Goal: Task Accomplishment & Management: Manage account settings

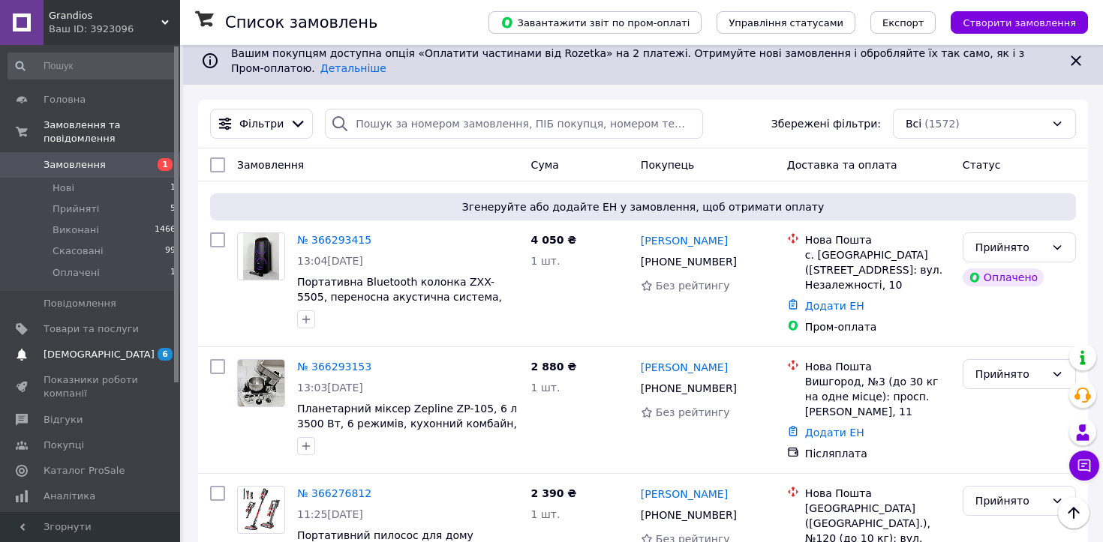
click at [104, 359] on span "[DEMOGRAPHIC_DATA]" at bounding box center [91, 355] width 95 height 14
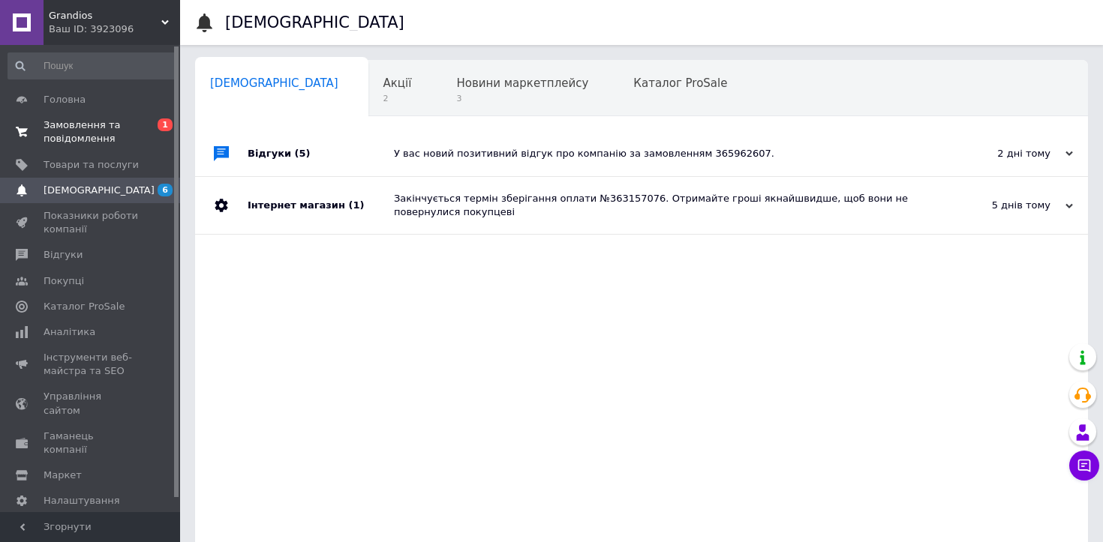
click at [76, 141] on span "Замовлення та повідомлення" at bounding box center [91, 132] width 95 height 27
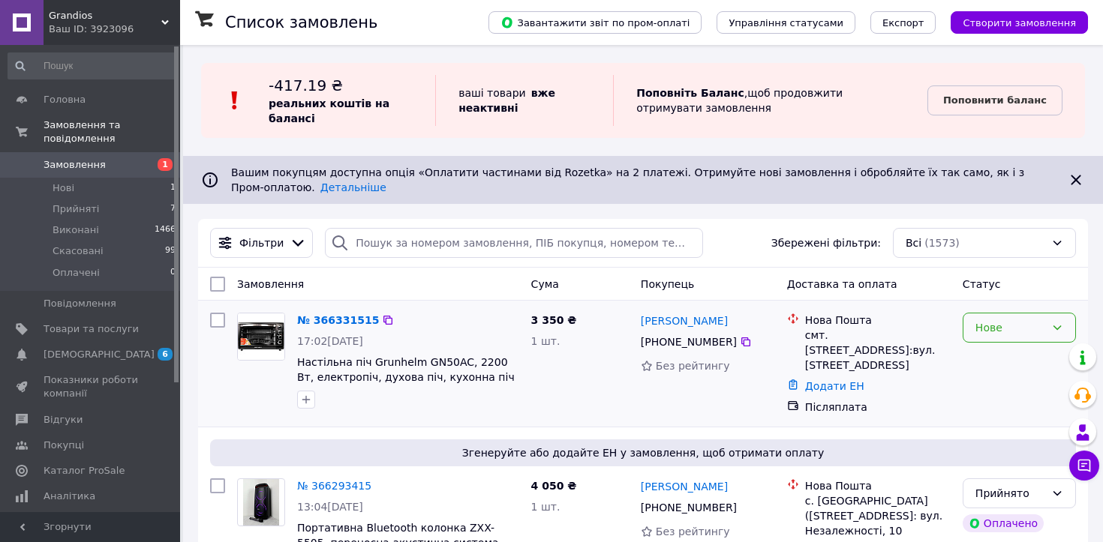
click at [999, 326] on div "Нове" at bounding box center [1010, 328] width 70 height 17
click at [1001, 357] on li "Прийнято" at bounding box center [1019, 360] width 112 height 27
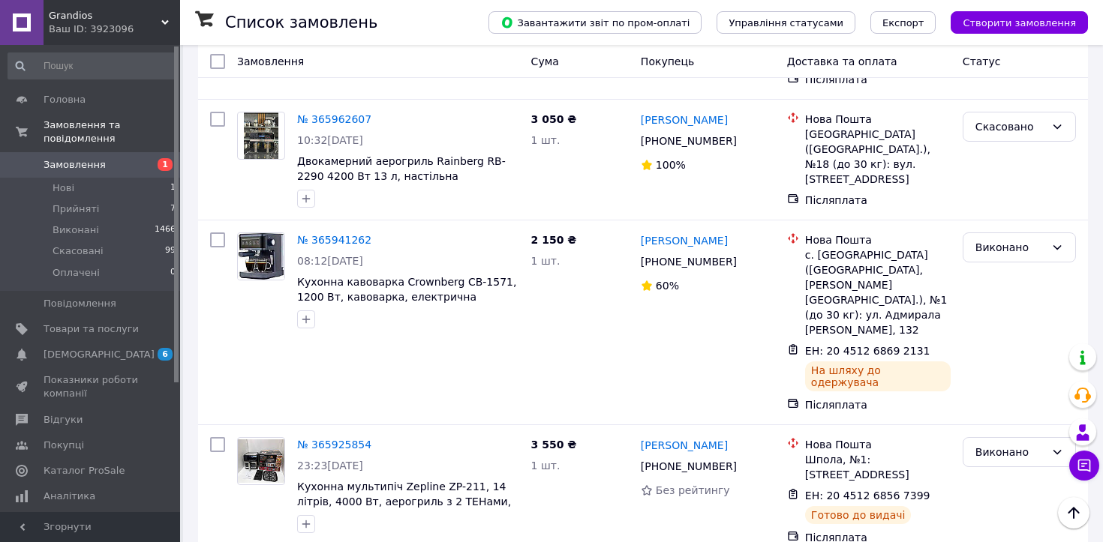
scroll to position [2605, 0]
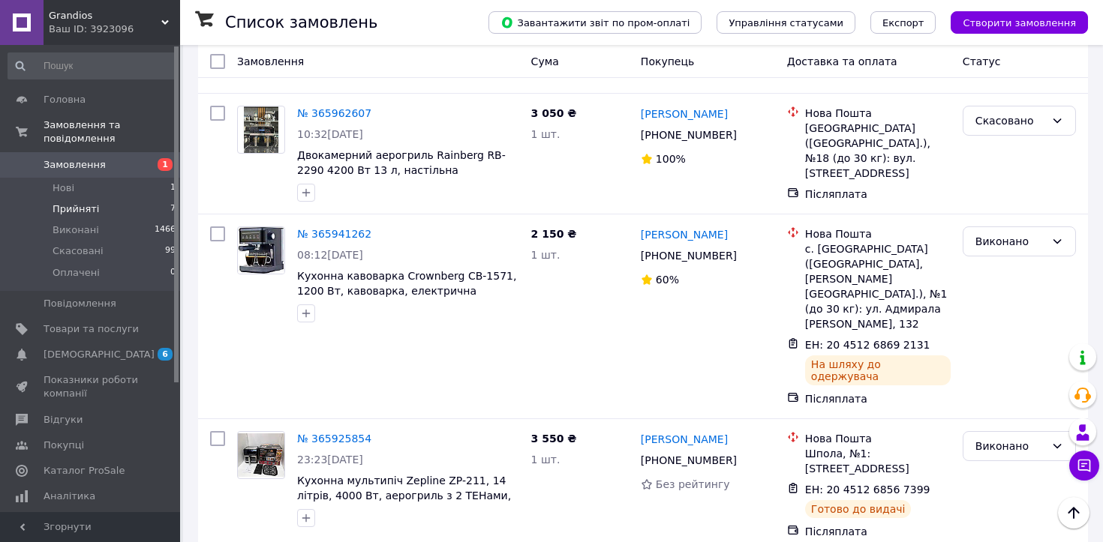
click at [113, 203] on li "Прийняті 7" at bounding box center [92, 209] width 185 height 21
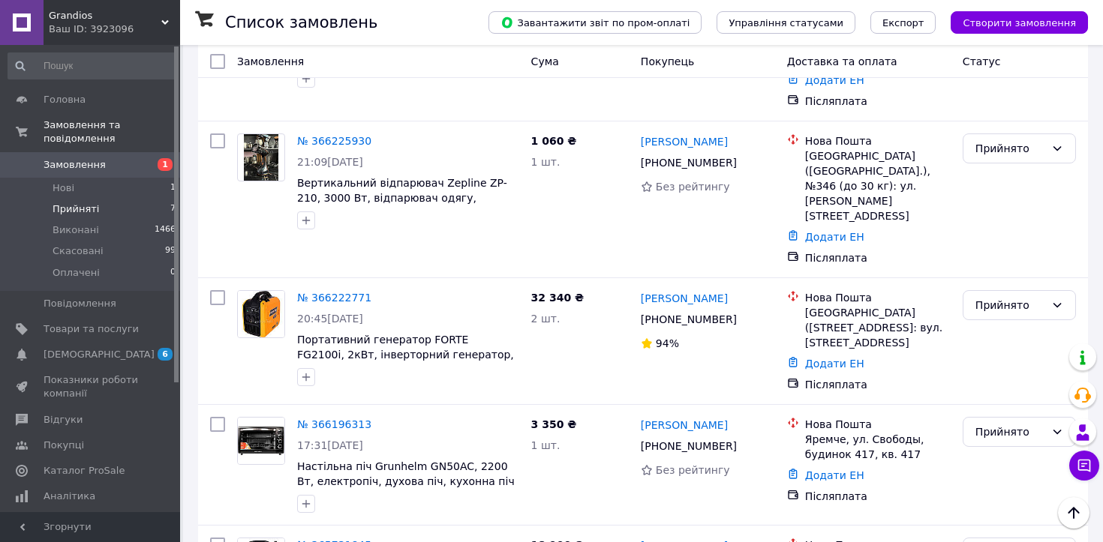
scroll to position [853, 0]
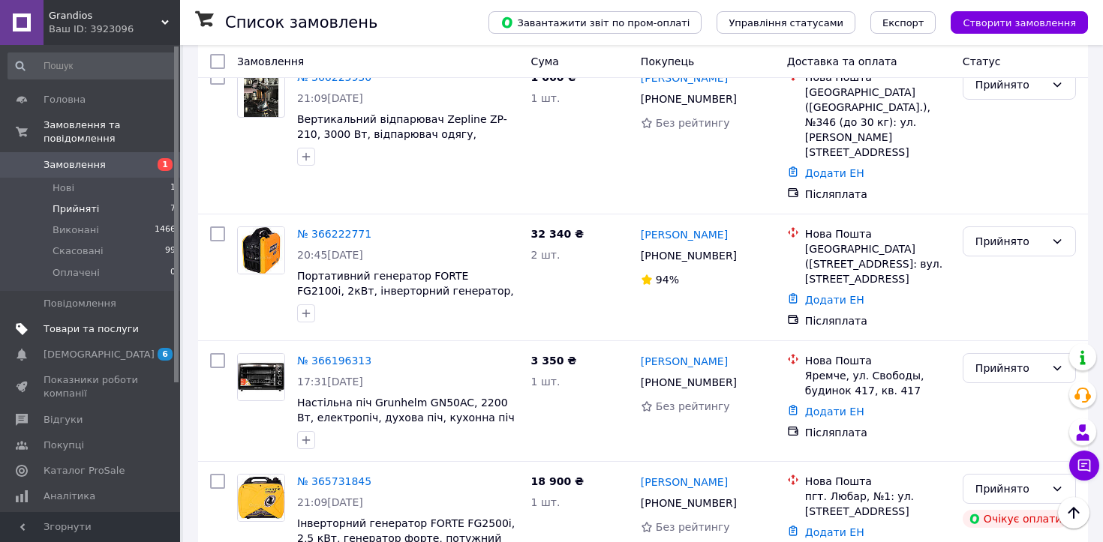
click at [112, 323] on span "Товари та послуги" at bounding box center [91, 330] width 95 height 14
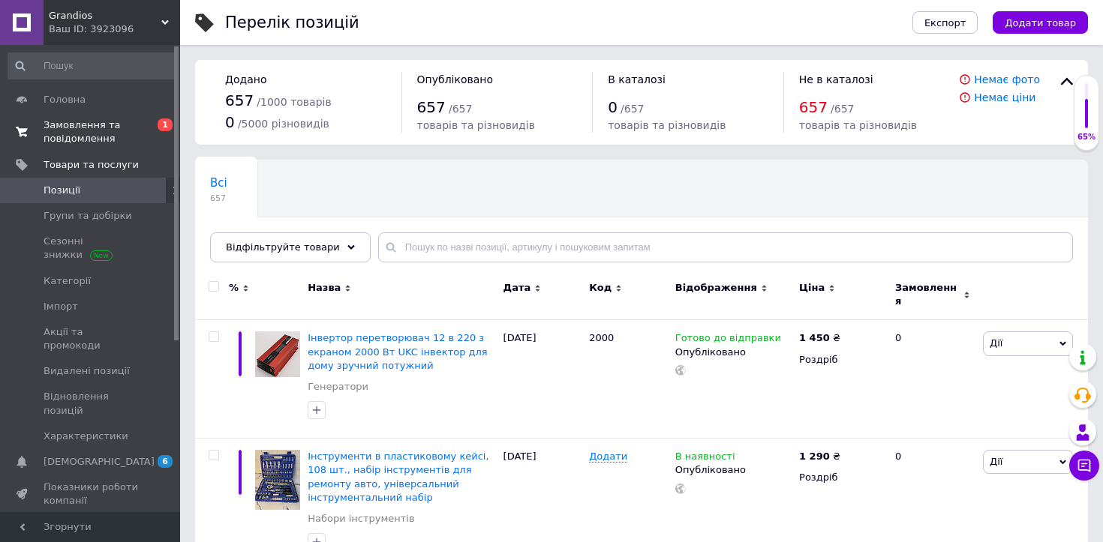
click at [107, 127] on span "Замовлення та повідомлення" at bounding box center [91, 132] width 95 height 27
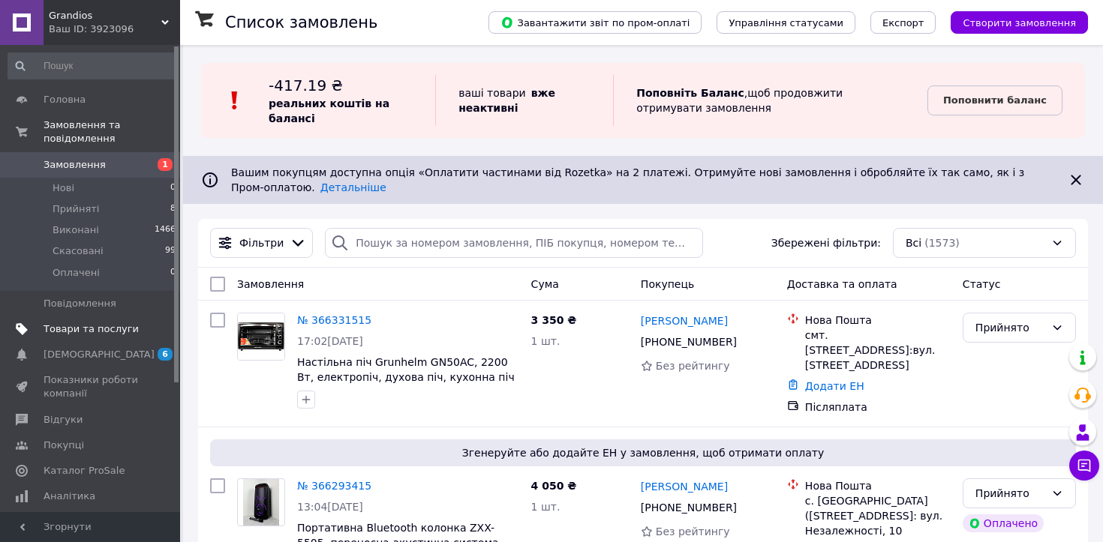
click at [110, 331] on span "Товари та послуги" at bounding box center [91, 330] width 95 height 14
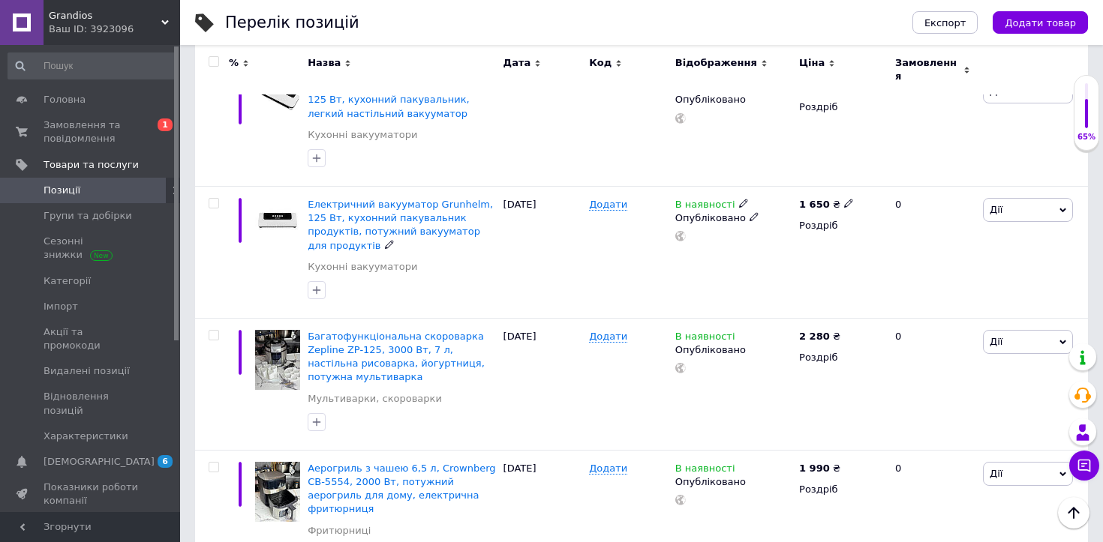
scroll to position [1693, 0]
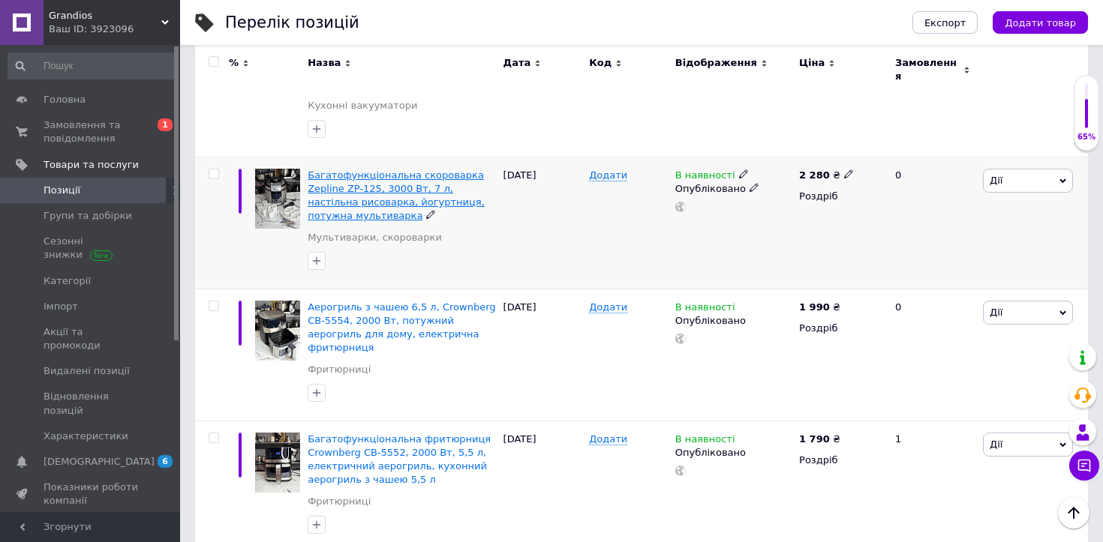
click at [439, 170] on span "Багатофункціональна скороварка Zepline ZP-125, 3000 Вт, 7 л, настільна рисоварк…" at bounding box center [396, 196] width 177 height 53
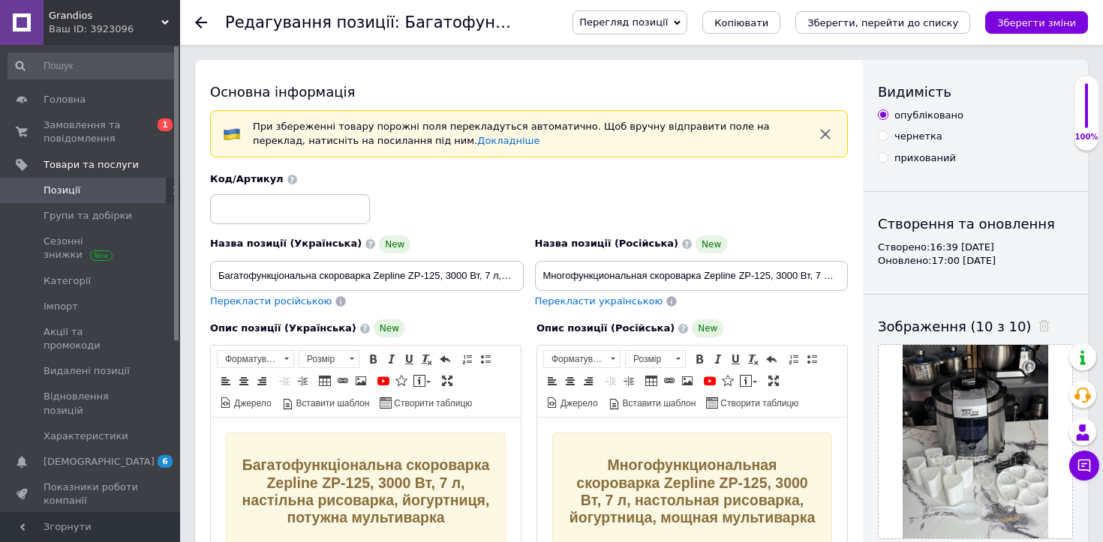
click at [668, 26] on span "Перегляд позиції" at bounding box center [623, 22] width 89 height 11
click at [676, 55] on li "Зберегти та переглянути на сайті" at bounding box center [690, 51] width 235 height 21
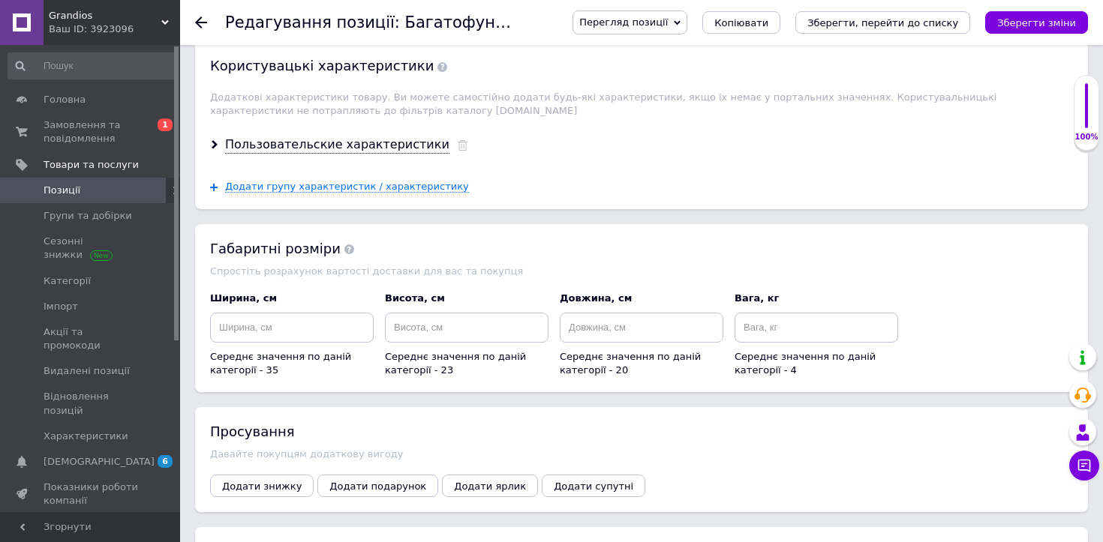
scroll to position [1872, 0]
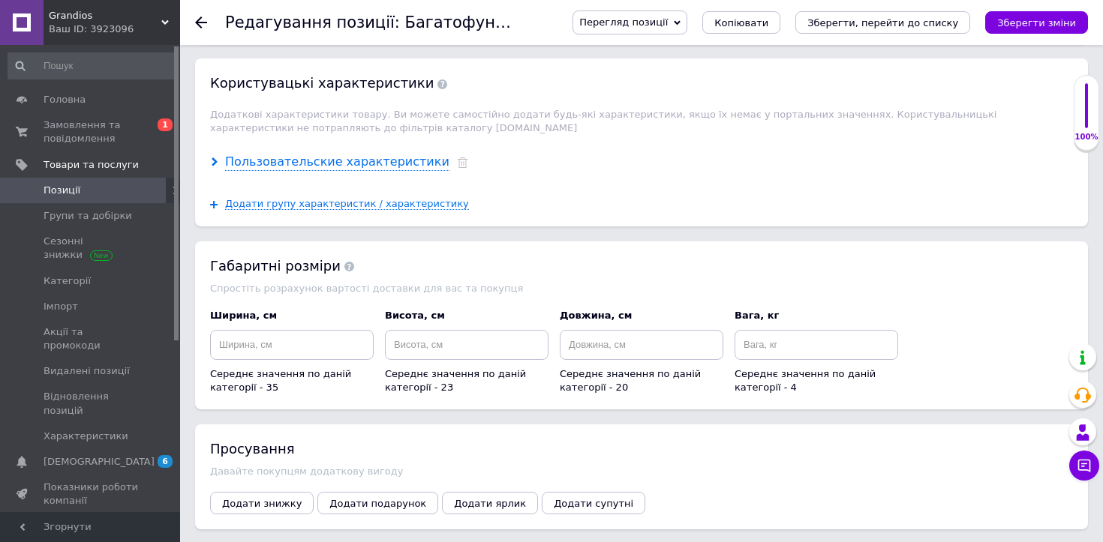
click at [363, 154] on div "Пользовательские характеристики" at bounding box center [337, 162] width 224 height 17
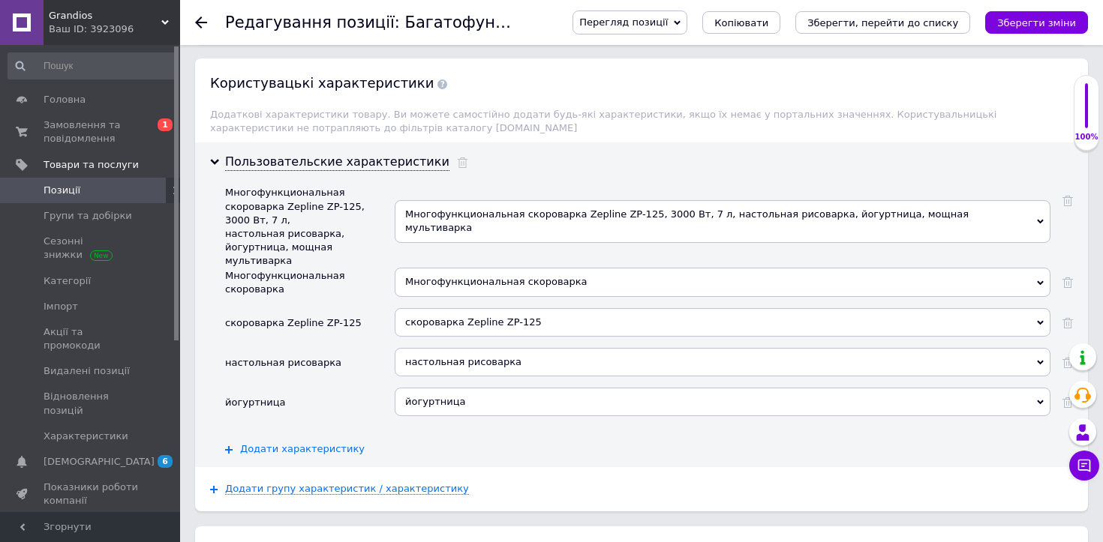
click at [309, 443] on span "Додати характеристику" at bounding box center [302, 449] width 125 height 12
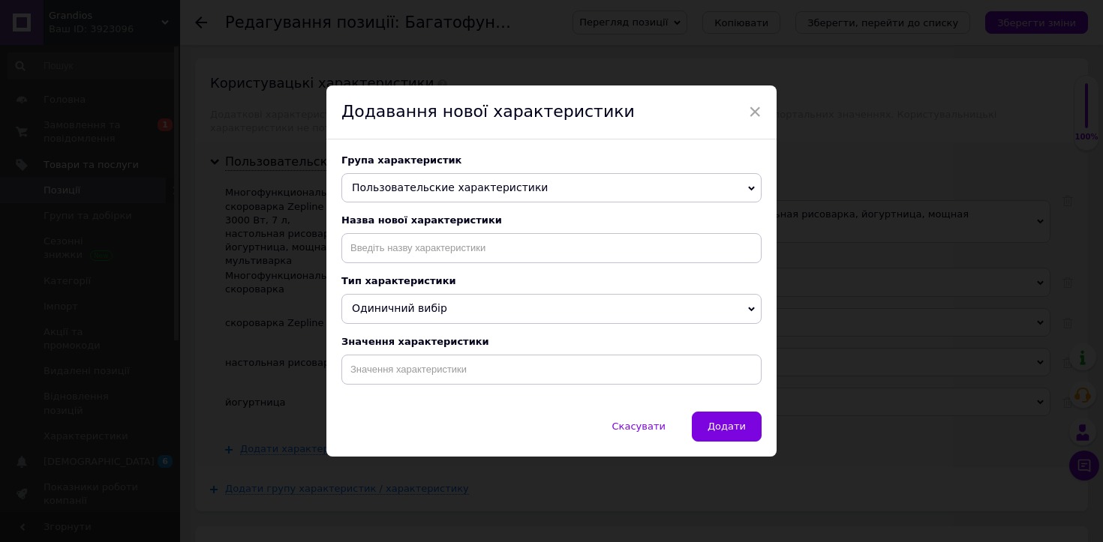
click at [494, 186] on span "Пользовательские характеристики" at bounding box center [450, 188] width 196 height 12
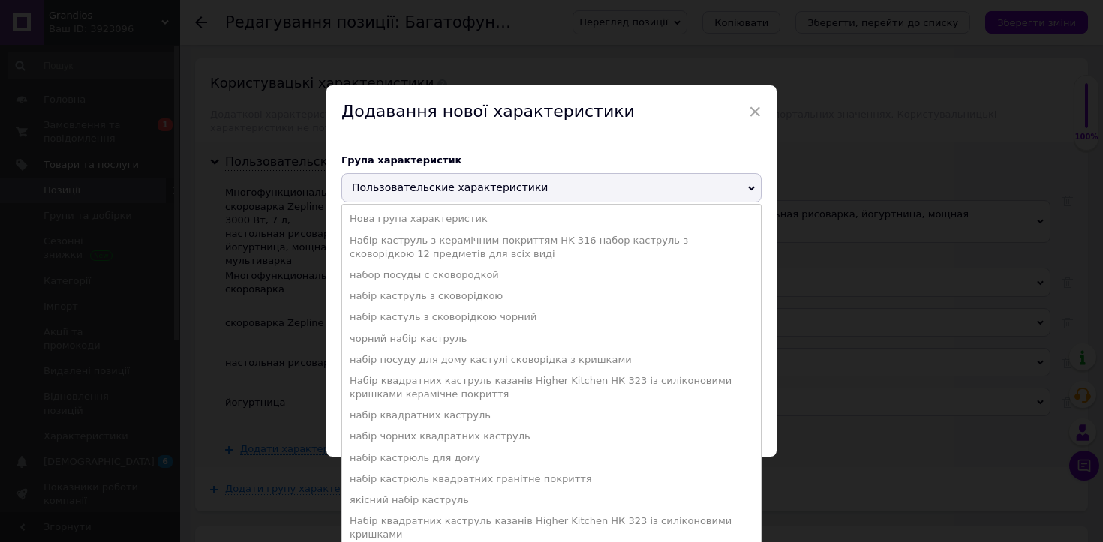
click at [474, 187] on span "Пользовательские характеристики" at bounding box center [450, 188] width 196 height 12
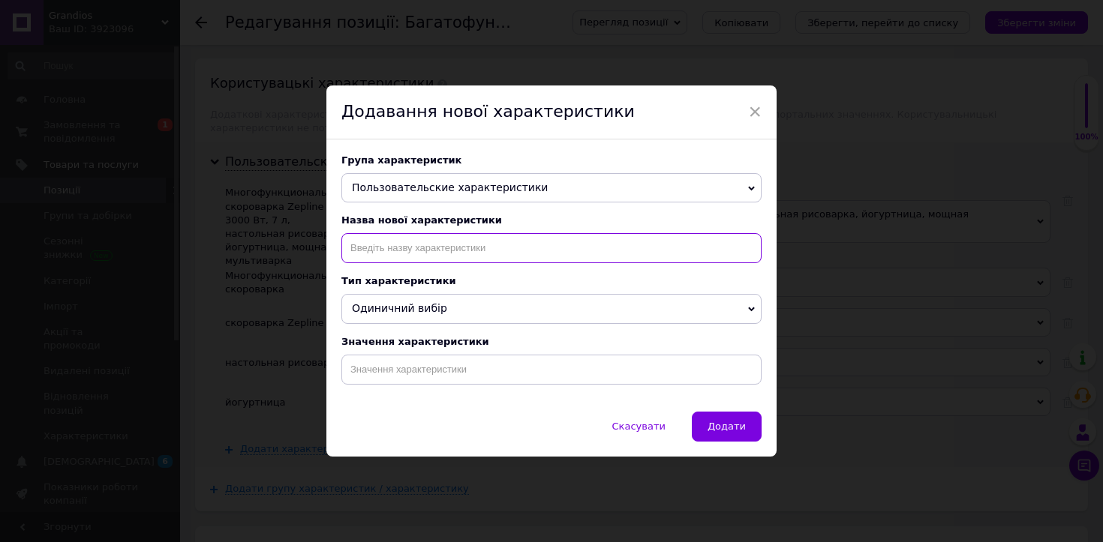
click at [447, 242] on input at bounding box center [551, 248] width 420 height 30
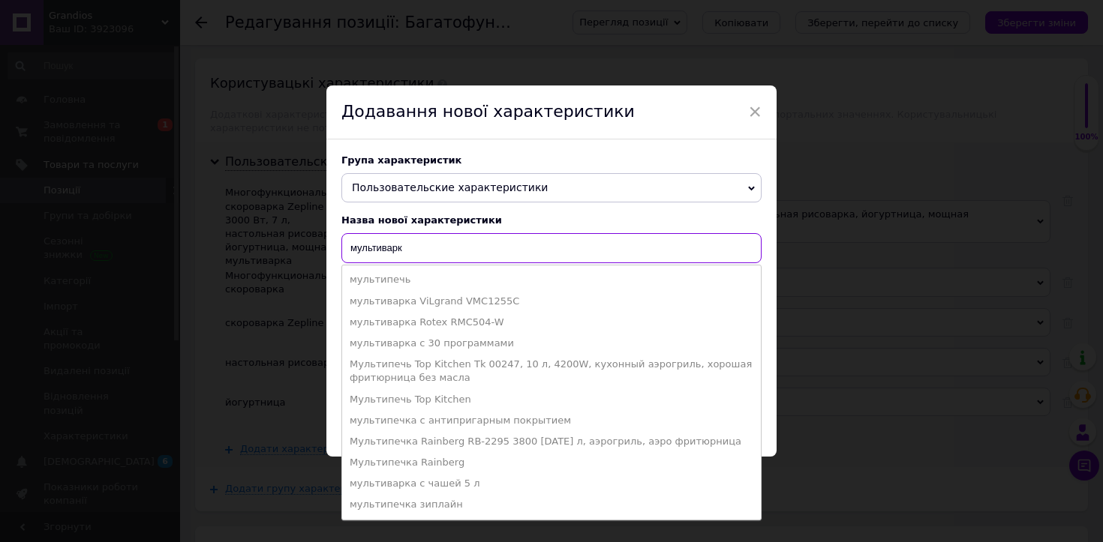
type input "мультиварка"
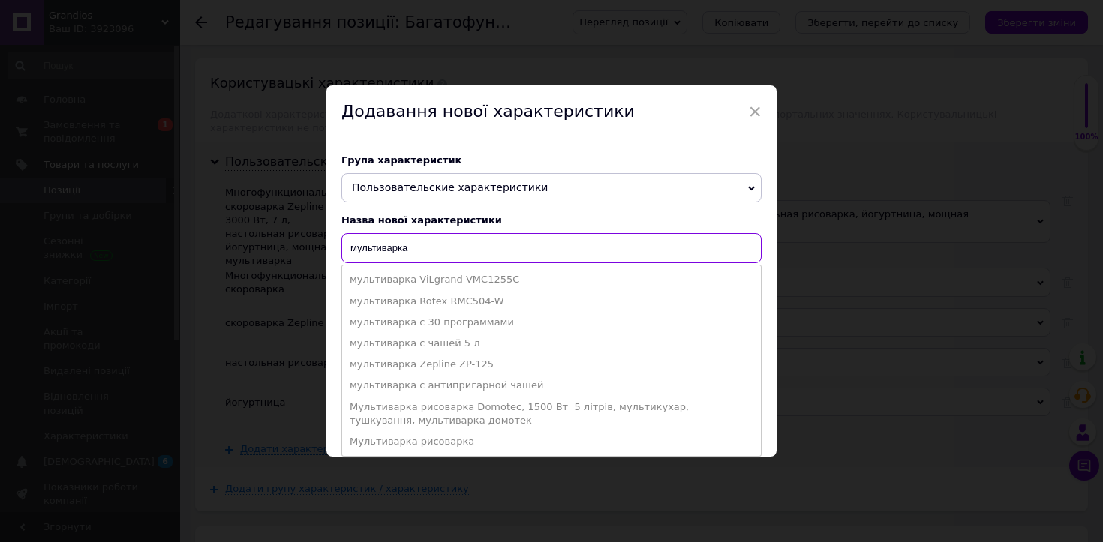
click at [458, 246] on input "мультиварка" at bounding box center [551, 248] width 420 height 30
click at [458, 245] on input "мультиварка" at bounding box center [551, 248] width 420 height 30
click at [323, 267] on div "× Додавання нової характеристики Група характеристик Пользовательские характери…" at bounding box center [551, 271] width 1103 height 542
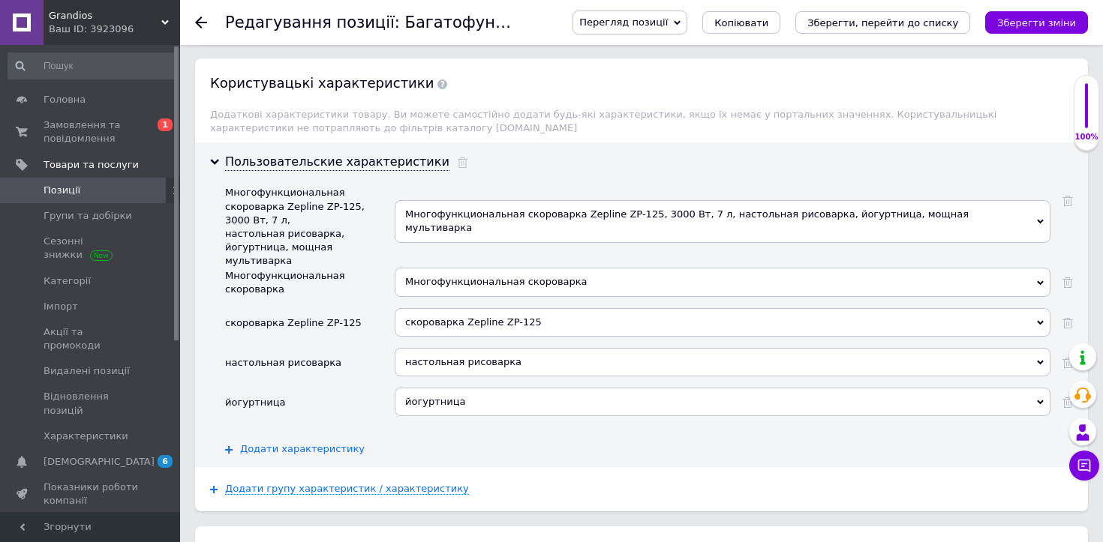
click at [320, 443] on span "Додати характеристику" at bounding box center [302, 449] width 125 height 12
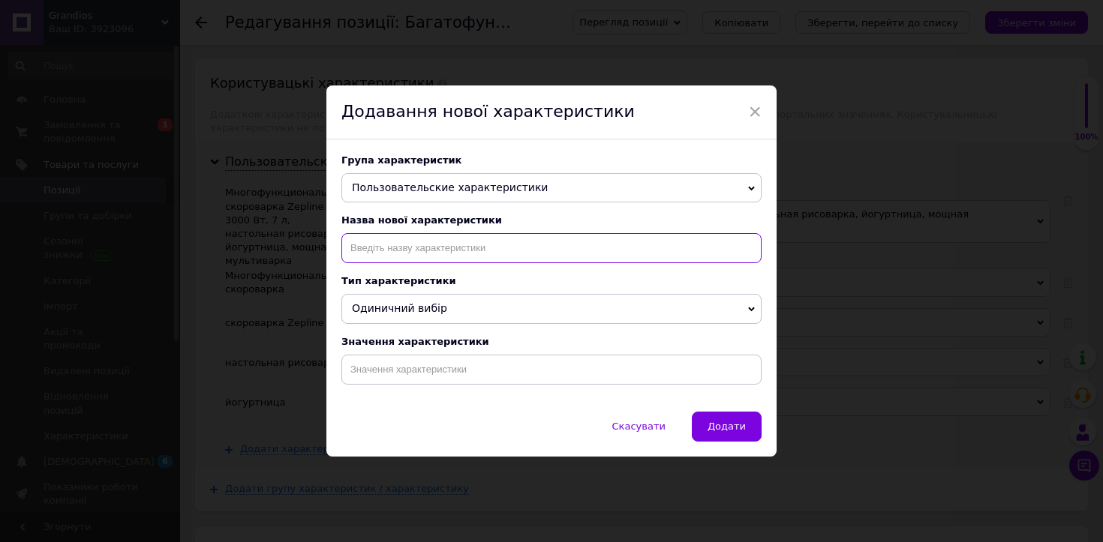
click at [497, 253] on input at bounding box center [551, 248] width 420 height 30
paste input "мультиварка"
type input "мультиварка"
click at [487, 313] on span "Одиничний вибір" at bounding box center [551, 309] width 420 height 30
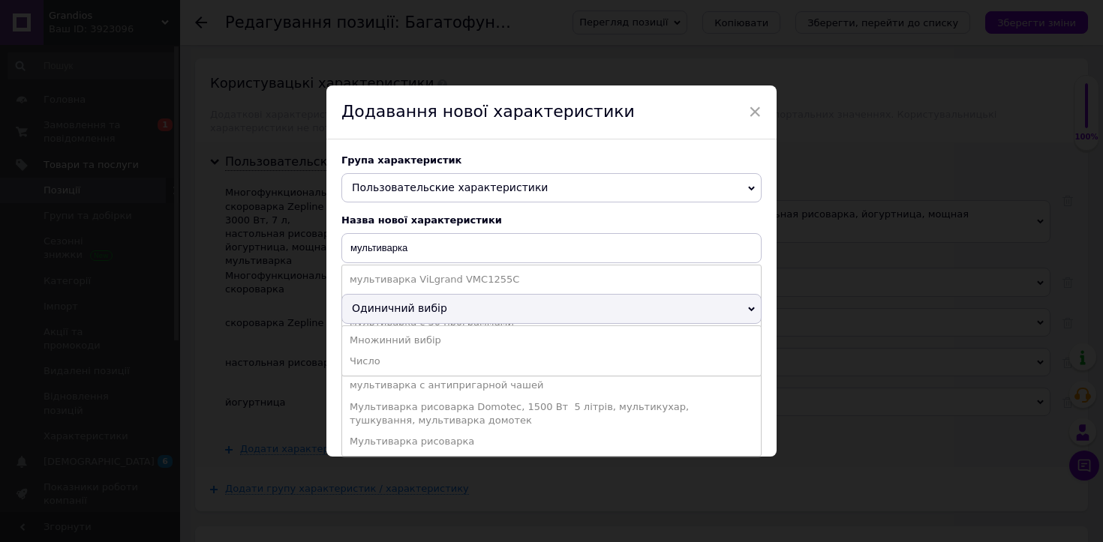
click at [305, 305] on div "× Додавання нової характеристики Група характеристик Пользовательские характери…" at bounding box center [551, 271] width 1103 height 542
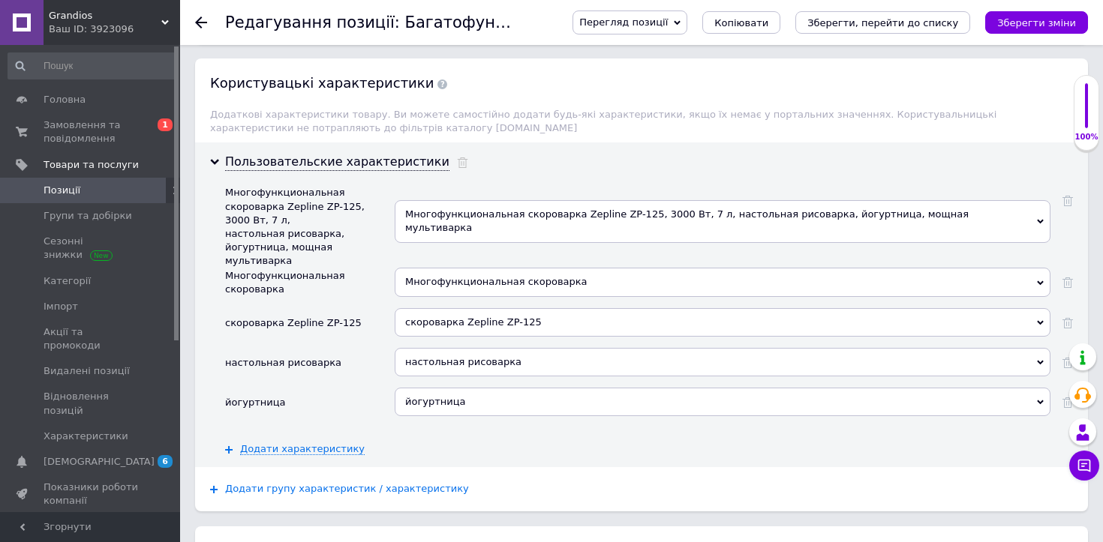
click at [352, 483] on span "Додати групу характеристик / характеристику" at bounding box center [347, 489] width 244 height 12
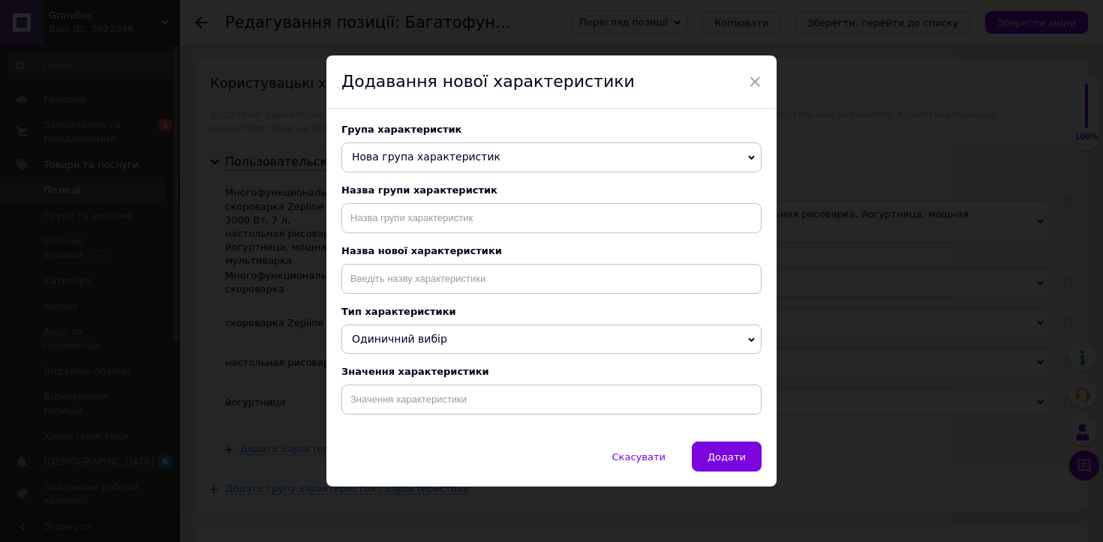
click at [506, 191] on div "Назва групи характеристик" at bounding box center [551, 190] width 420 height 11
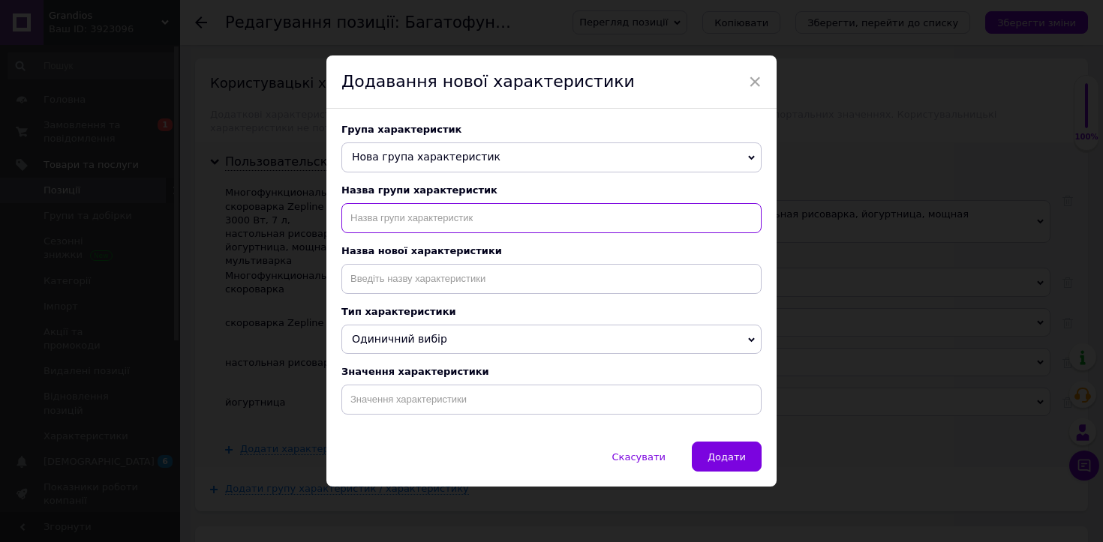
click at [506, 221] on input "text" at bounding box center [551, 218] width 420 height 30
paste input "мультиварка"
type input "мультиварка"
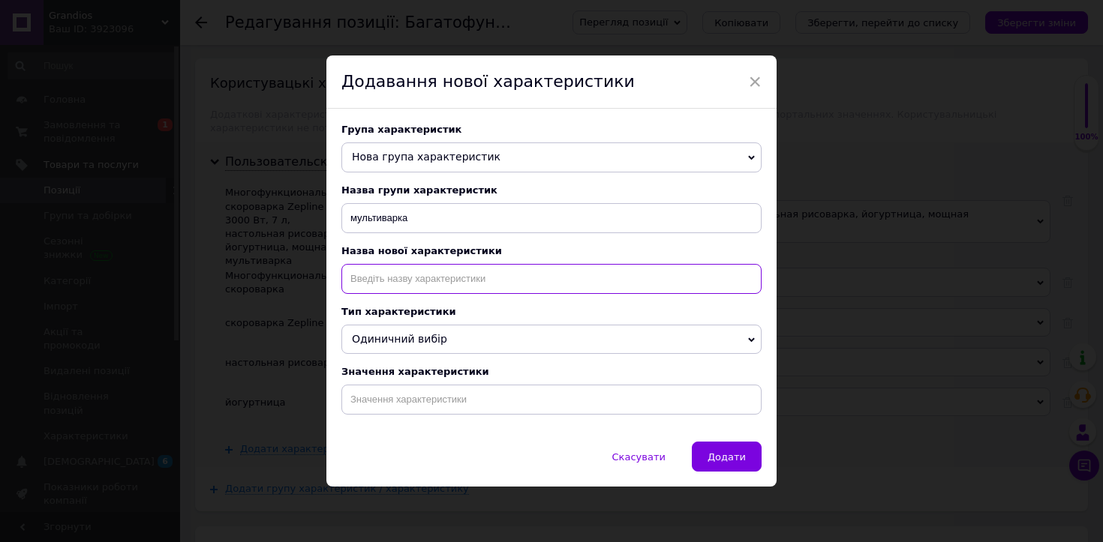
click at [505, 275] on input at bounding box center [551, 279] width 420 height 30
paste input "мультиварка"
type input "мультиварка"
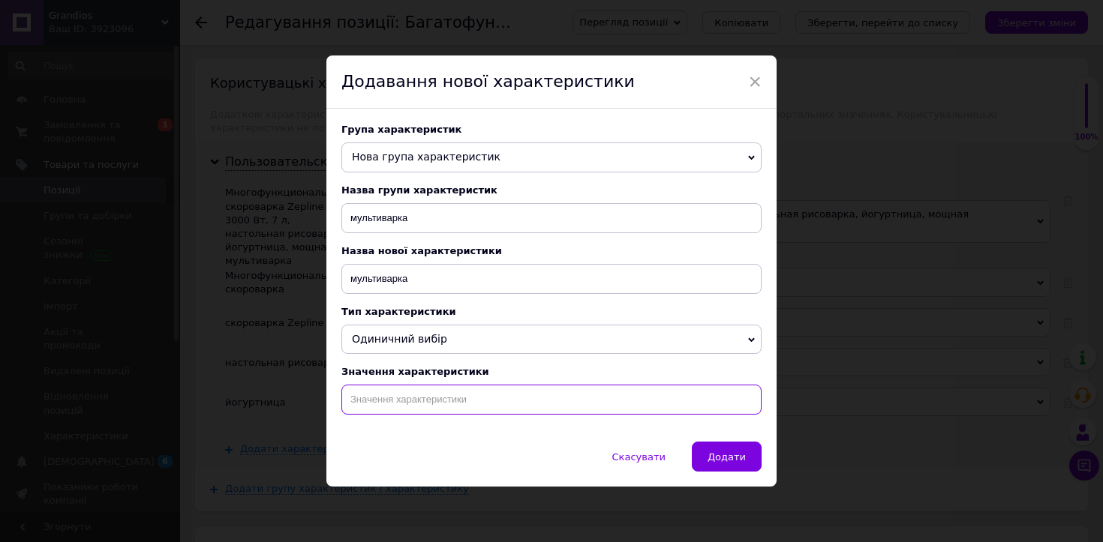
click at [499, 404] on input at bounding box center [551, 400] width 420 height 30
paste input "мультиварка"
type input "мультиварка"
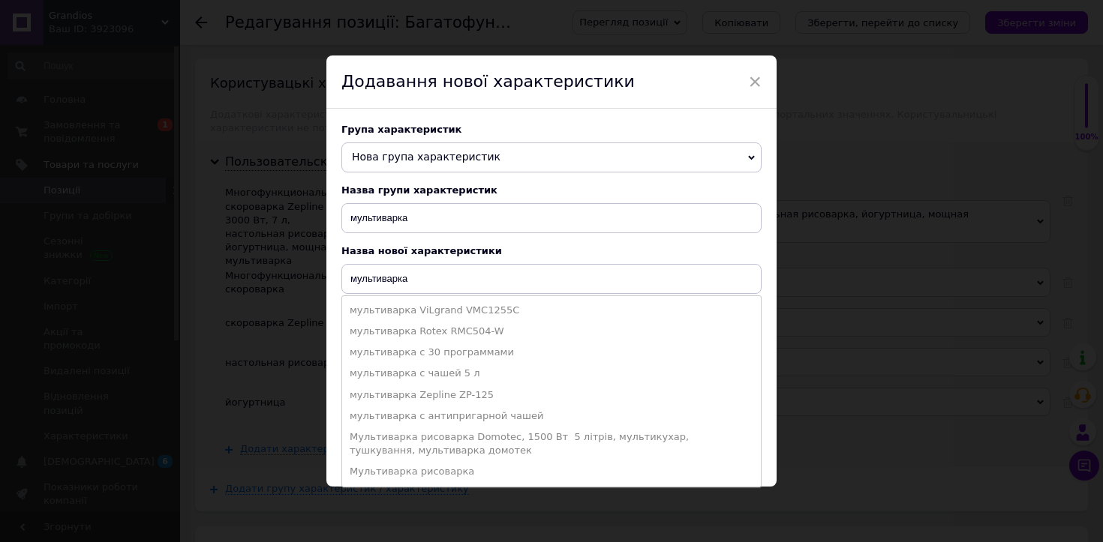
click at [826, 371] on div "× Додавання нової характеристики Група характеристик Нова група характеристик Н…" at bounding box center [551, 271] width 1103 height 542
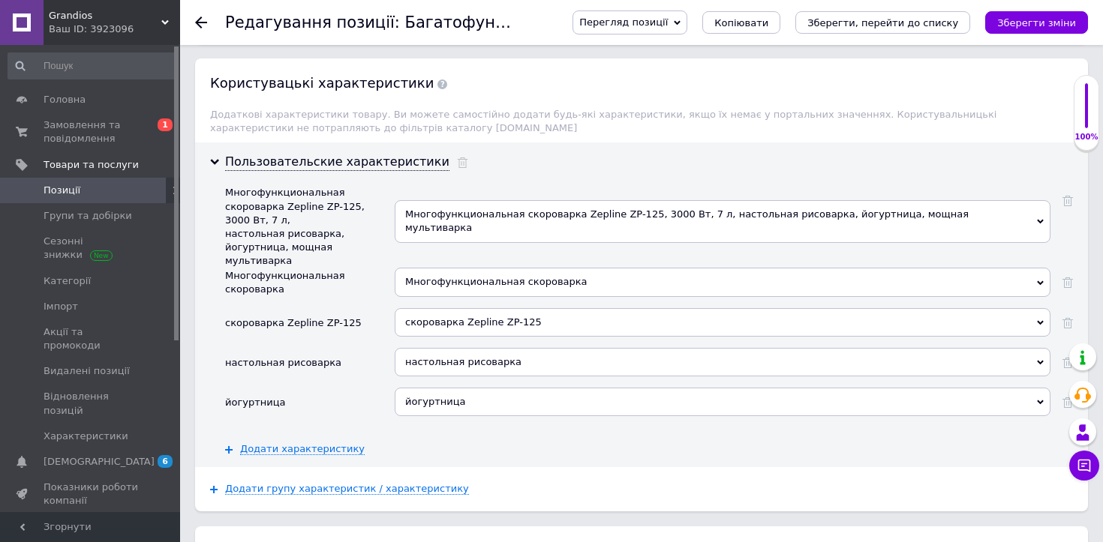
click at [407, 467] on div "Додати групу характеристик / характеристику" at bounding box center [641, 489] width 893 height 44
click at [410, 483] on span "Додати групу характеристик / характеристику" at bounding box center [347, 489] width 244 height 12
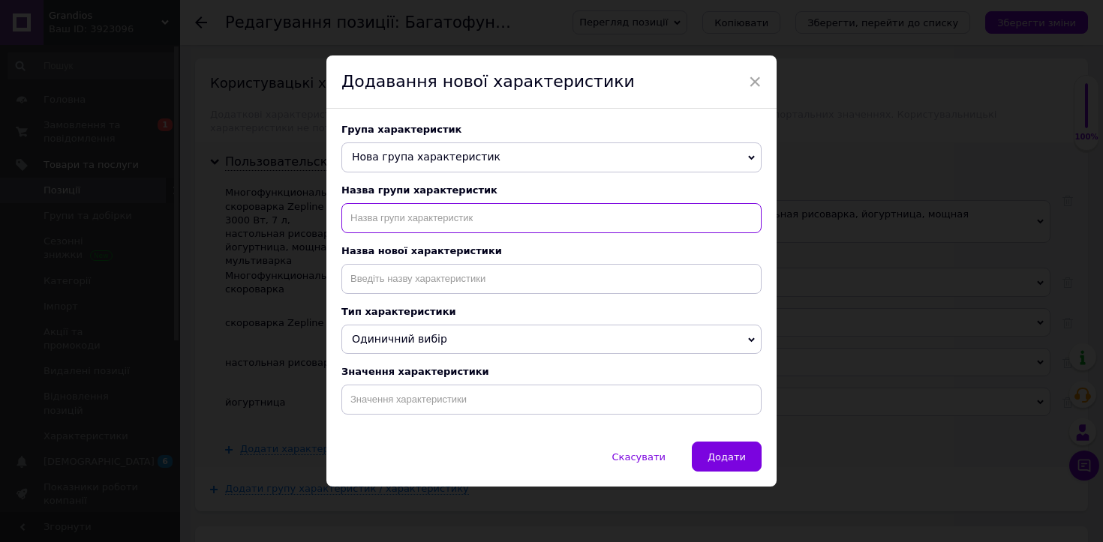
click at [533, 220] on input "text" at bounding box center [551, 218] width 420 height 30
paste input "мультиварка"
type input "мультиварка"
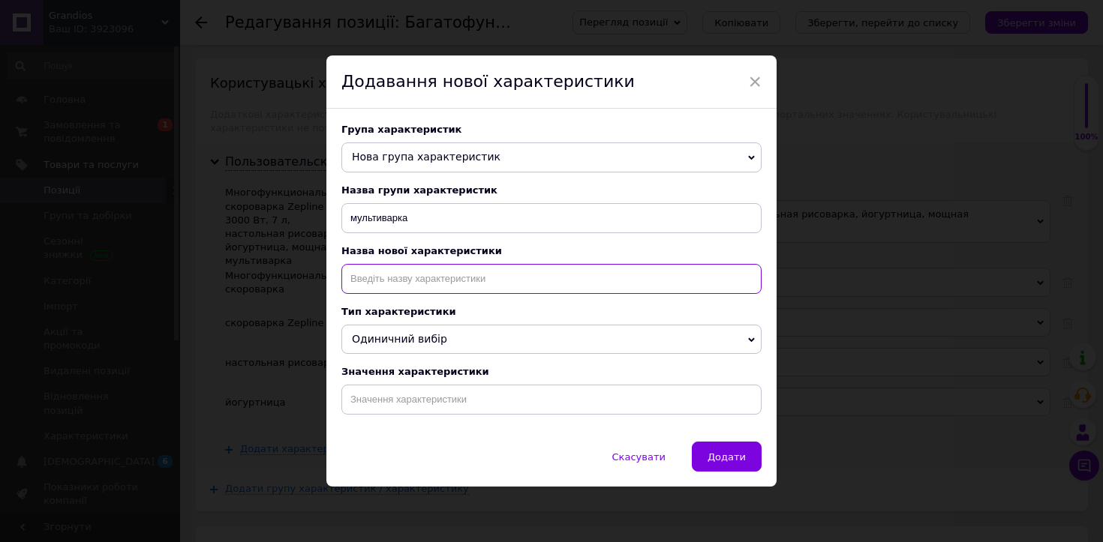
click at [506, 275] on input at bounding box center [551, 279] width 420 height 30
paste input "мультиварка"
type input "мультиварка"
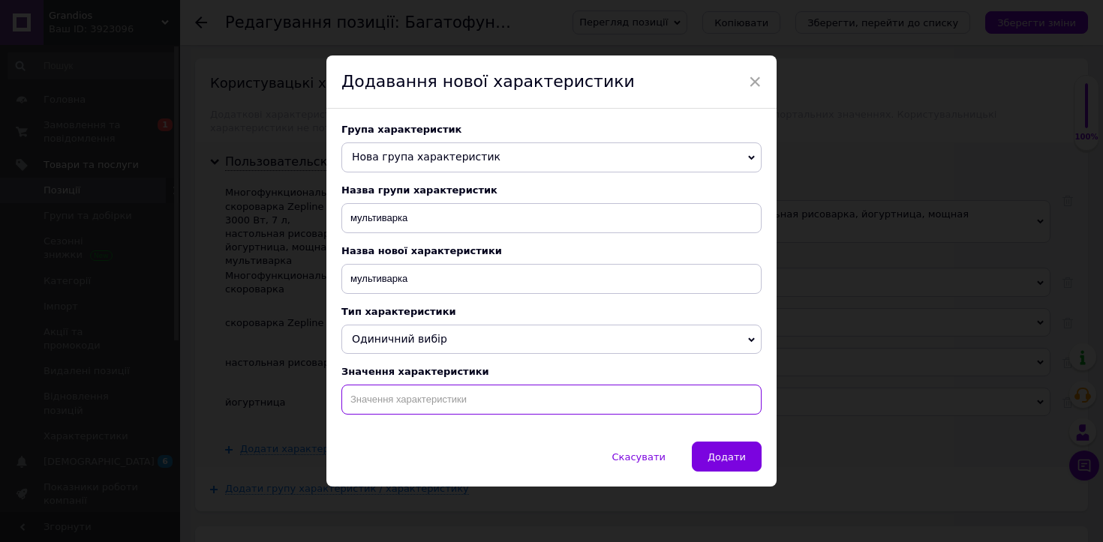
click at [513, 395] on div "Група характеристик Нова група характеристик Набір каструль з керамічним покрит…" at bounding box center [551, 275] width 450 height 333
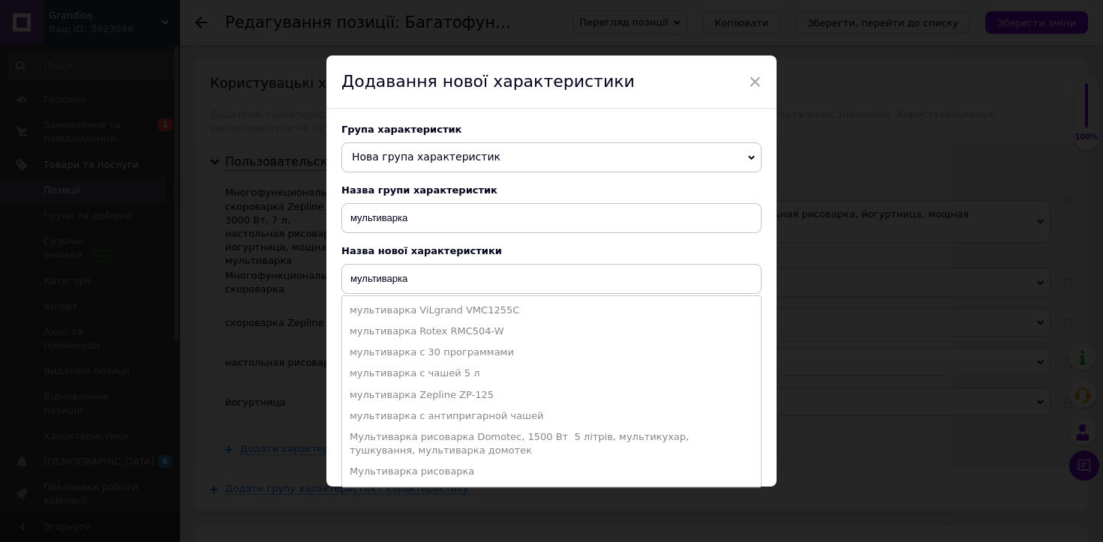
click at [326, 378] on div "Група характеристик Нова група характеристик Набір каструль з керамічним покрит…" at bounding box center [551, 275] width 450 height 333
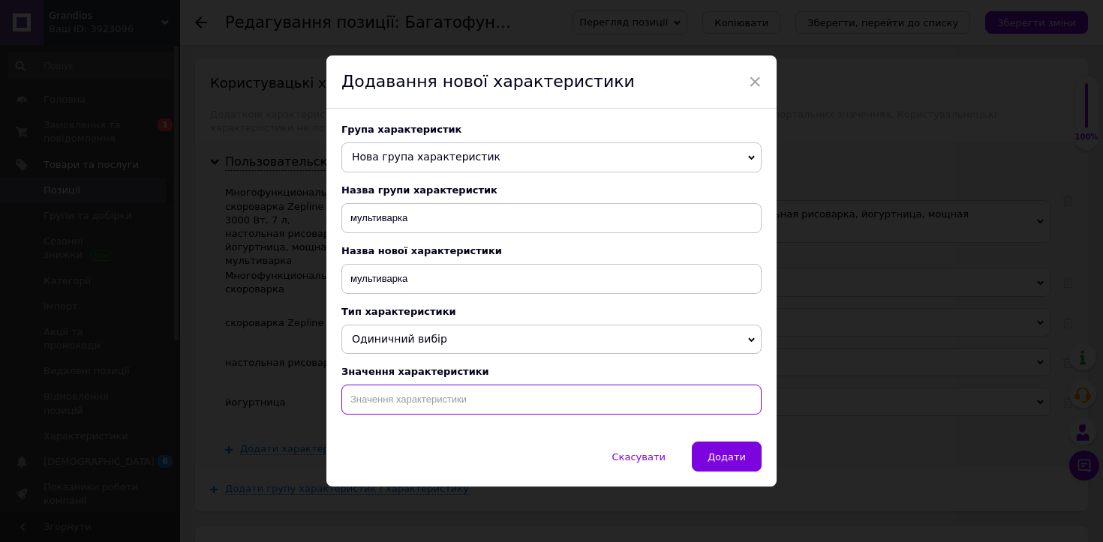
click at [384, 405] on input at bounding box center [551, 400] width 420 height 30
paste input "мультиварка"
type input "мультиварка"
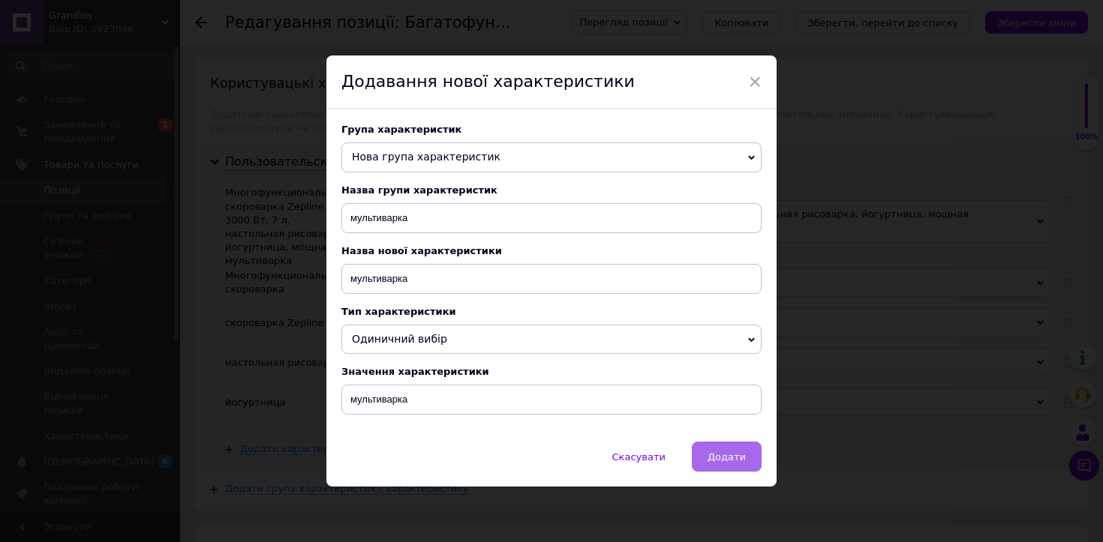
click at [735, 458] on span "Додати" at bounding box center [727, 457] width 38 height 11
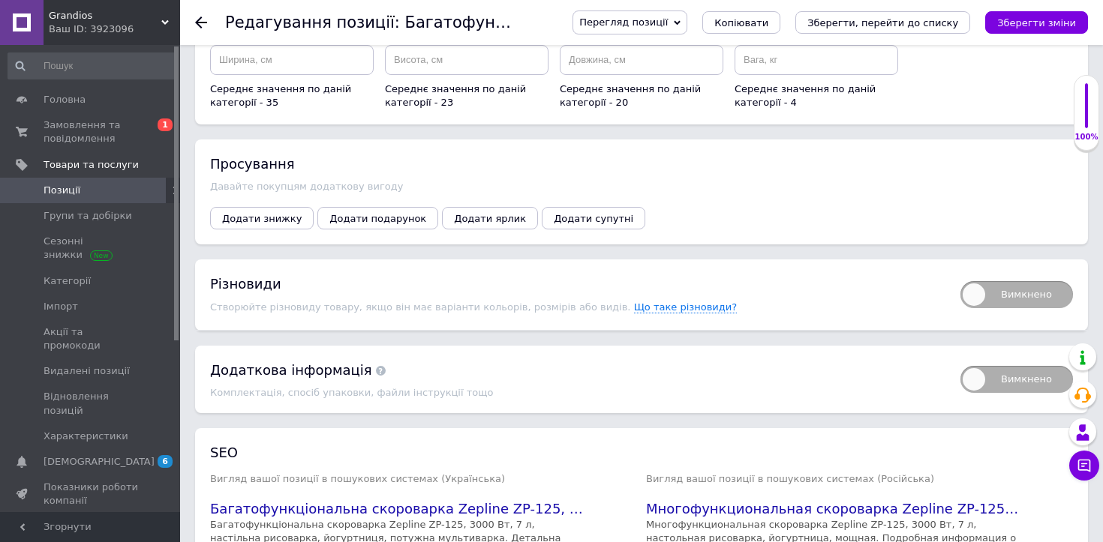
scroll to position [2661, 0]
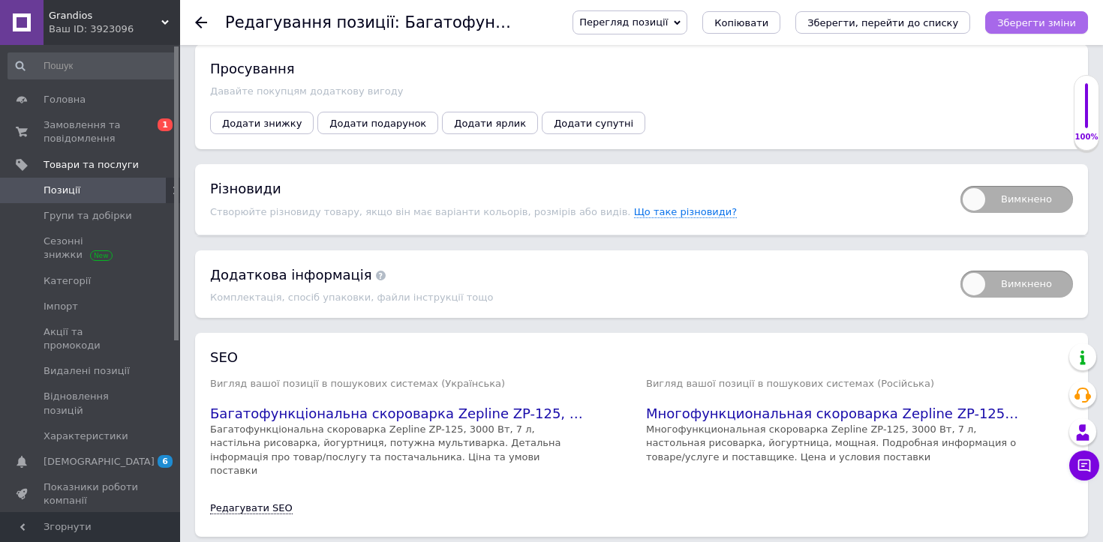
click at [1054, 27] on icon "Зберегти зміни" at bounding box center [1036, 22] width 79 height 11
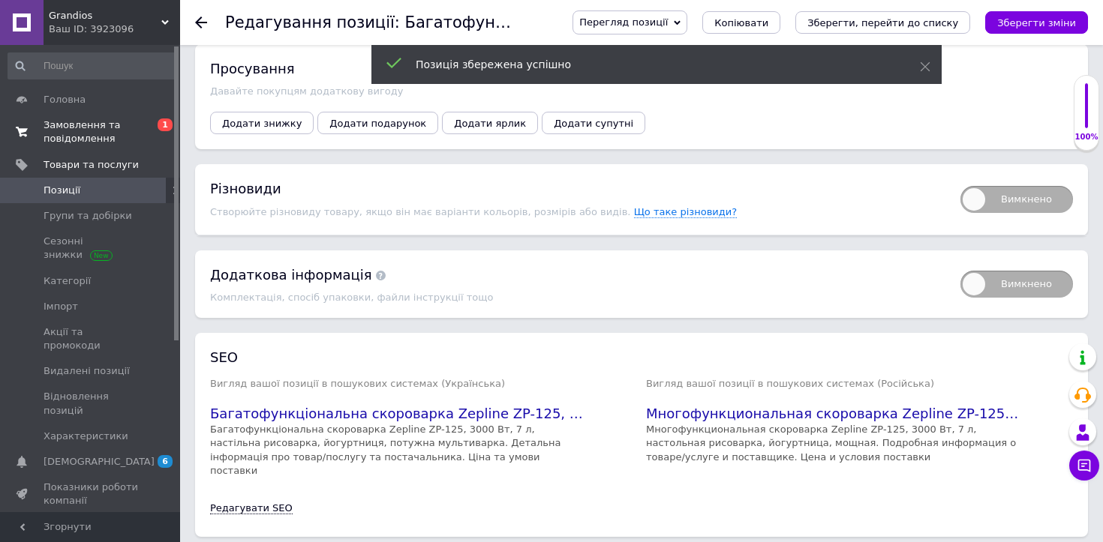
click at [122, 124] on span "Замовлення та повідомлення" at bounding box center [91, 132] width 95 height 27
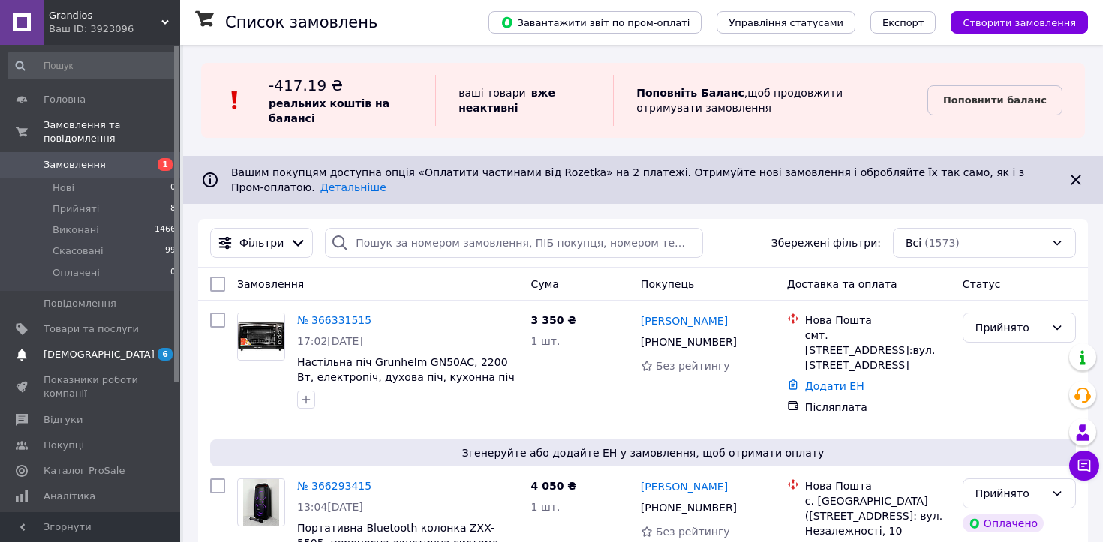
click at [136, 349] on span "[DEMOGRAPHIC_DATA]" at bounding box center [91, 355] width 95 height 14
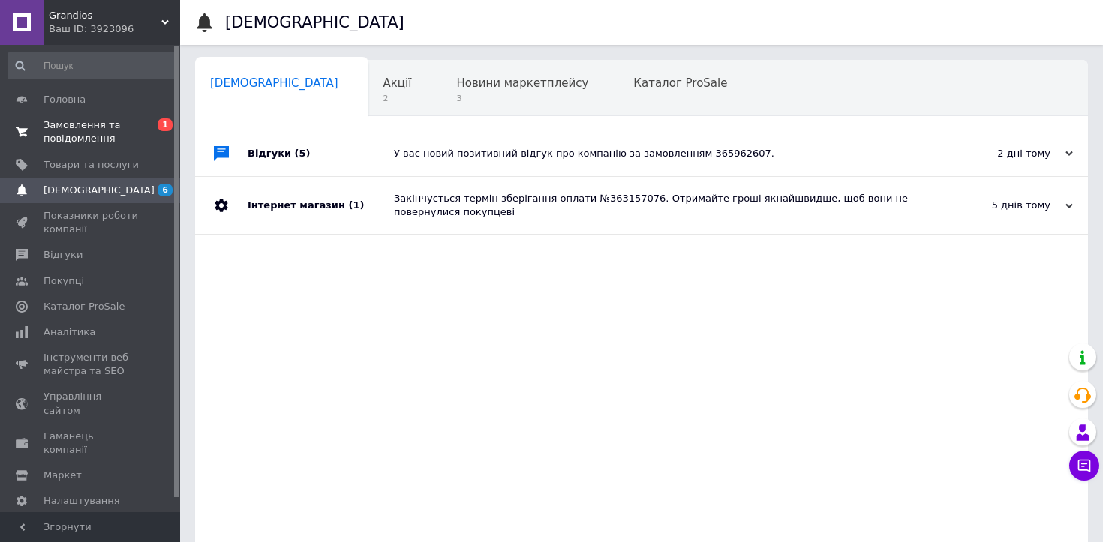
click at [98, 134] on span "Замовлення та повідомлення" at bounding box center [91, 132] width 95 height 27
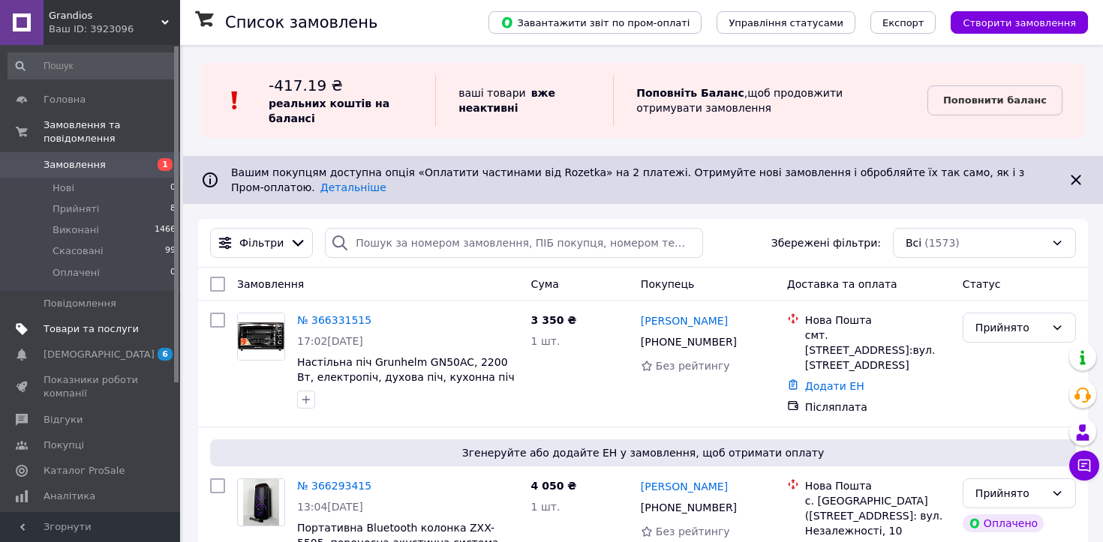
click at [86, 324] on span "Товари та послуги" at bounding box center [91, 330] width 95 height 14
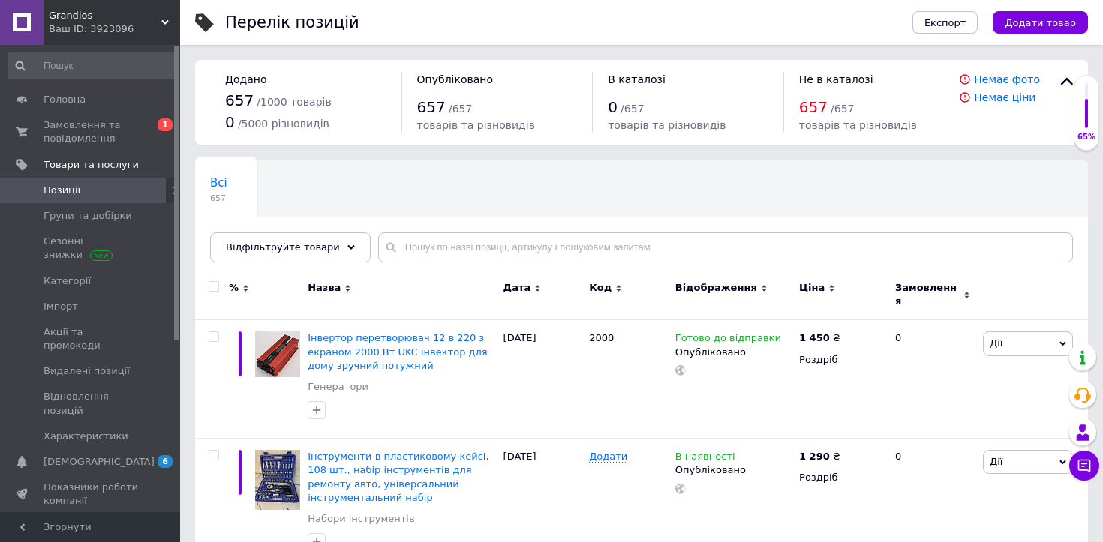
click at [947, 25] on span "Експорт" at bounding box center [945, 22] width 42 height 11
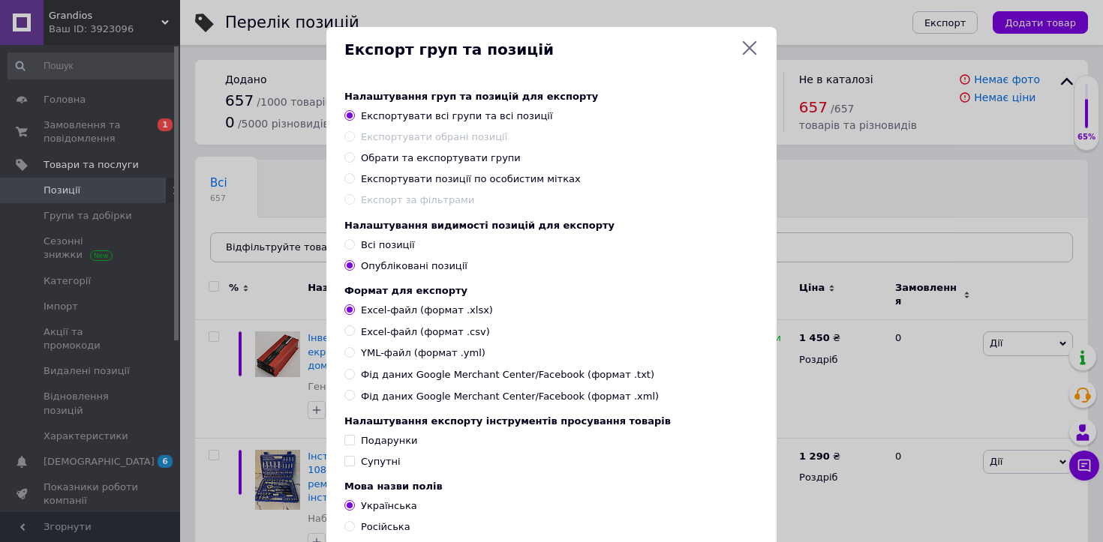
click at [345, 242] on input "Всі позиції" at bounding box center [349, 244] width 10 height 10
radio input "true"
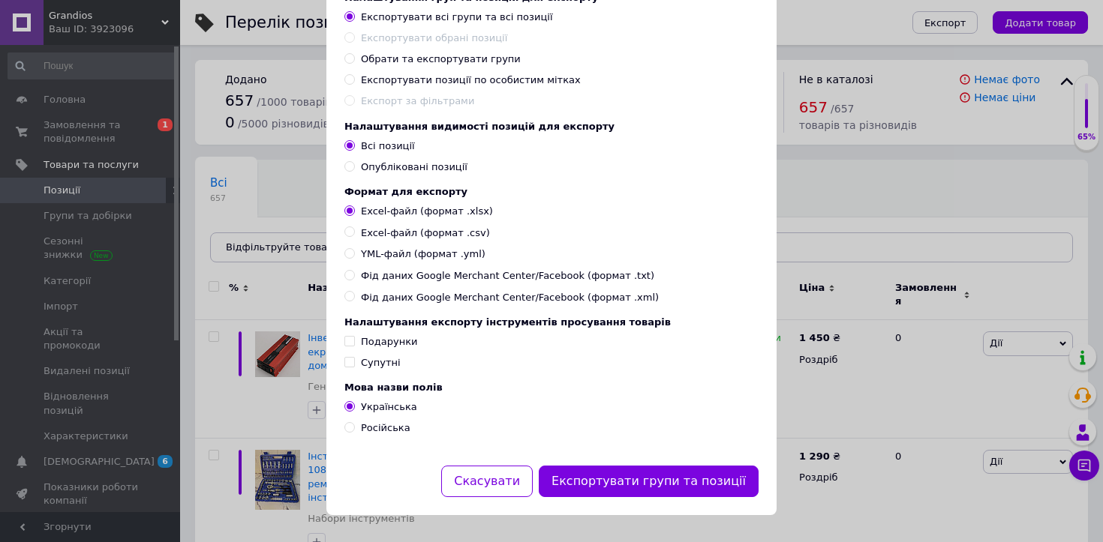
click at [347, 429] on input "Російська" at bounding box center [349, 427] width 10 height 10
radio input "true"
click at [649, 491] on button "Експортувати групи та позиції" at bounding box center [649, 482] width 220 height 32
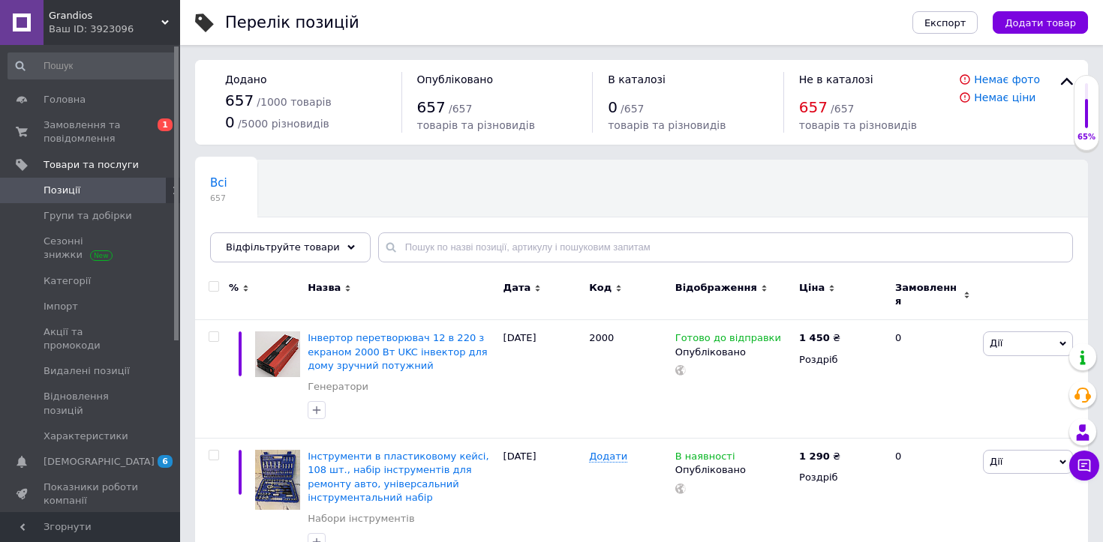
click at [82, 188] on span "Позиції" at bounding box center [91, 191] width 95 height 14
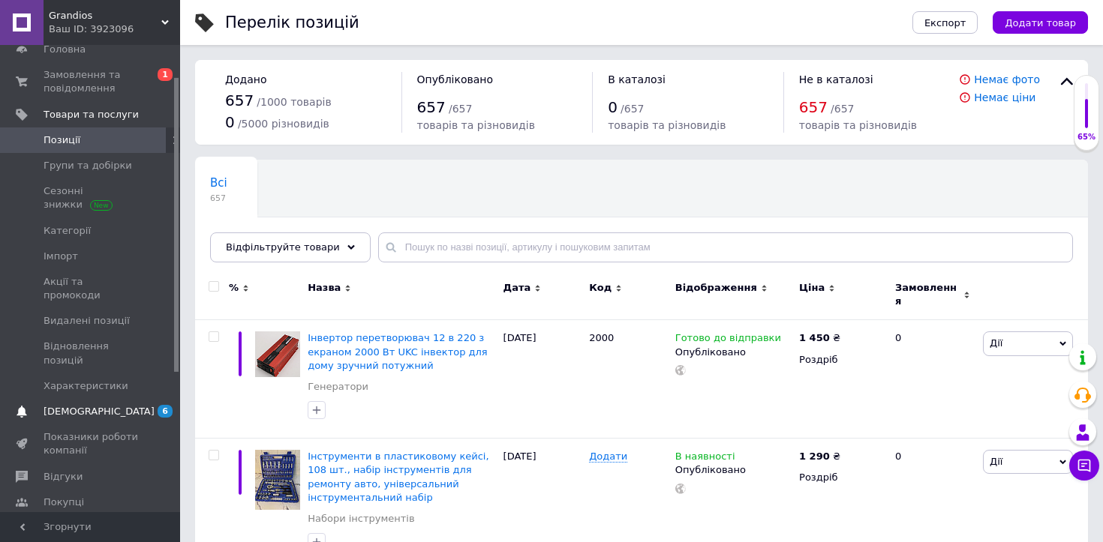
click at [116, 405] on span "[DEMOGRAPHIC_DATA]" at bounding box center [91, 412] width 95 height 14
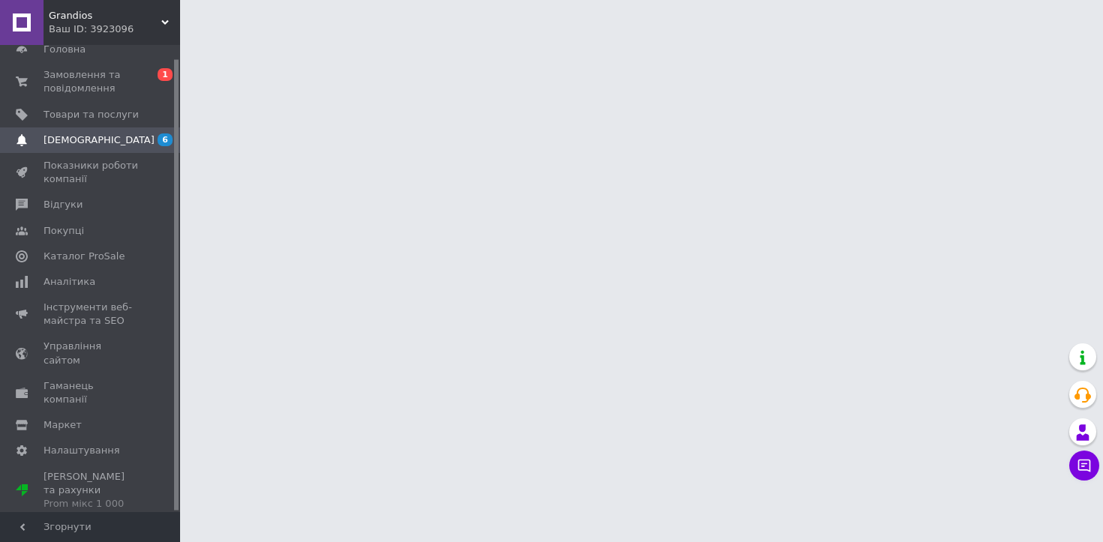
scroll to position [14, 0]
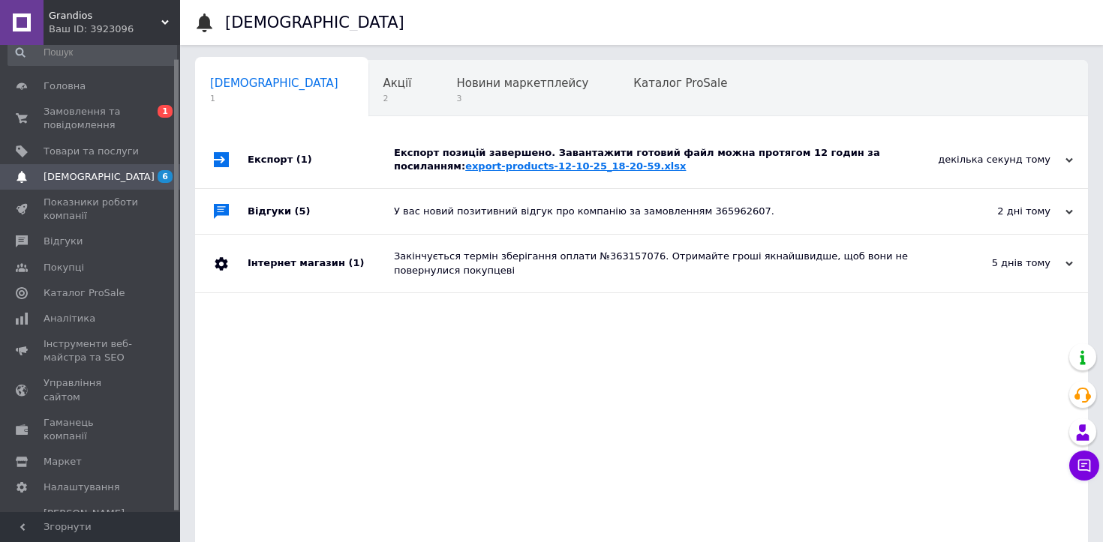
click at [480, 168] on link "export-products-12-10-25_18-20-59.xlsx" at bounding box center [575, 166] width 221 height 11
